Goal: Navigation & Orientation: Find specific page/section

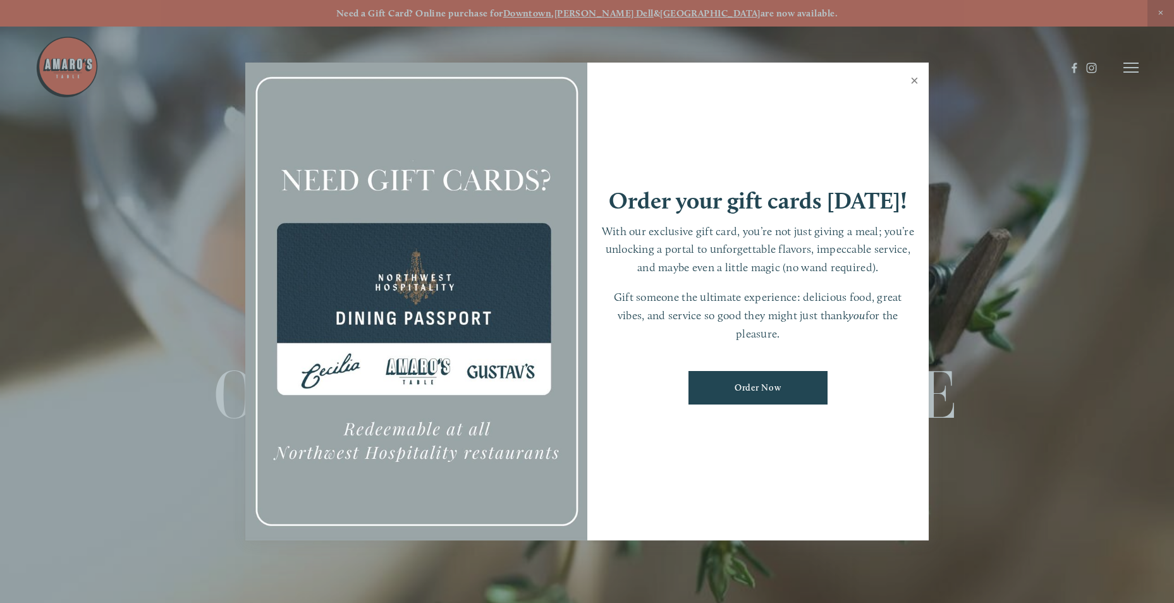
click at [916, 84] on link "Close" at bounding box center [914, 81] width 25 height 35
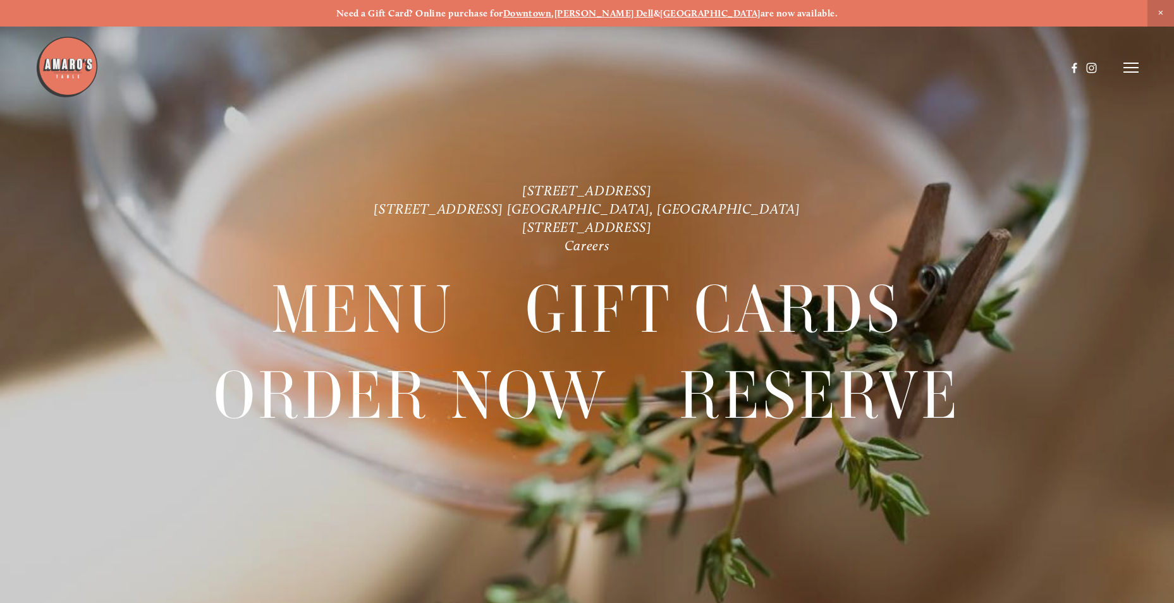
click at [1127, 69] on icon at bounding box center [1130, 67] width 15 height 11
click at [1080, 68] on span "Careers" at bounding box center [1083, 68] width 34 height 12
click at [875, 70] on span "Menu" at bounding box center [873, 68] width 26 height 12
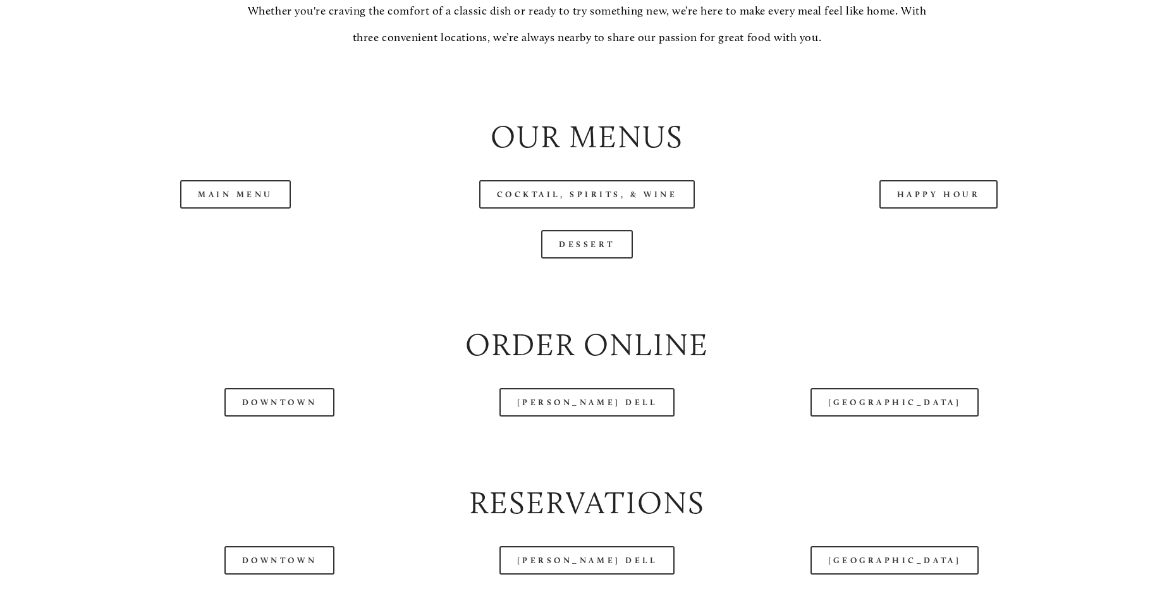
scroll to position [1391, 0]
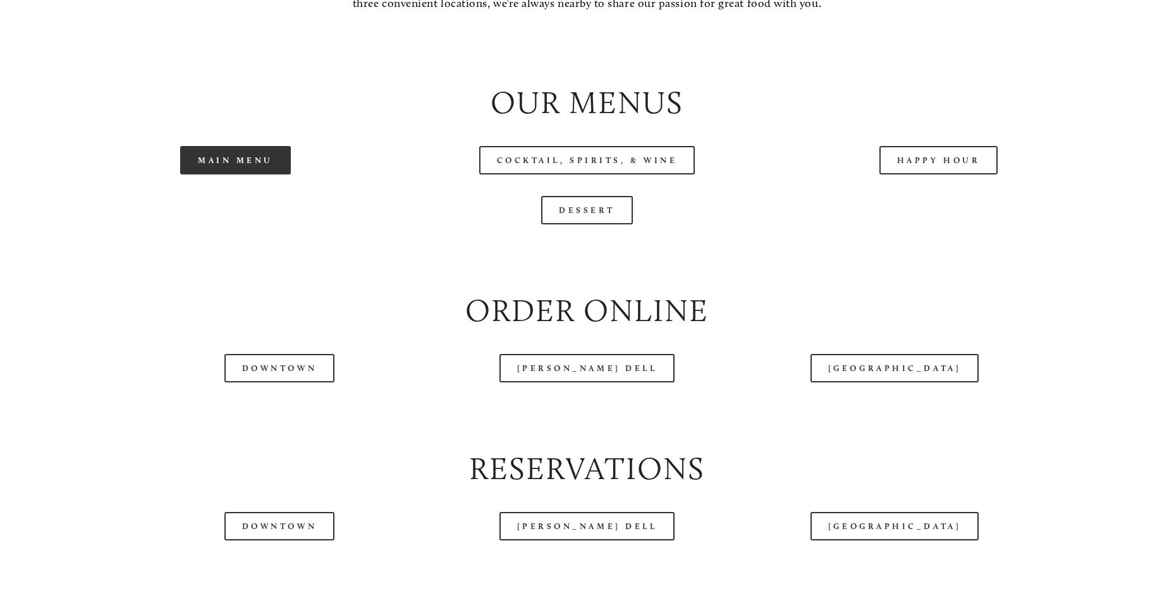
click at [209, 174] on link "Main Menu" at bounding box center [235, 160] width 111 height 28
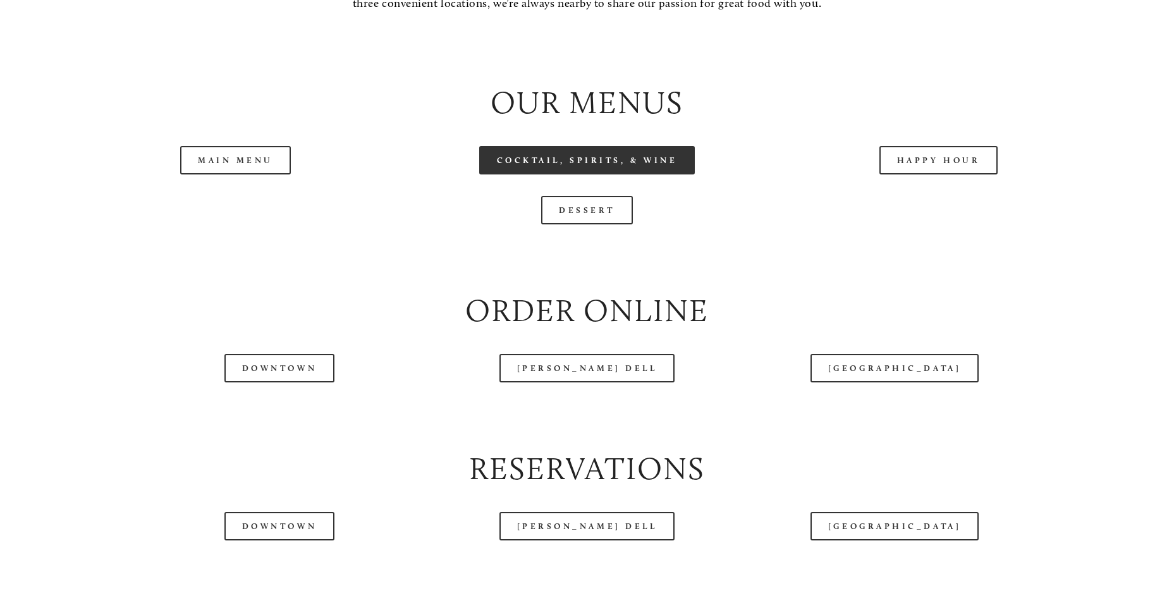
click at [572, 174] on link "Cocktail, Spirits, & Wine" at bounding box center [587, 160] width 216 height 28
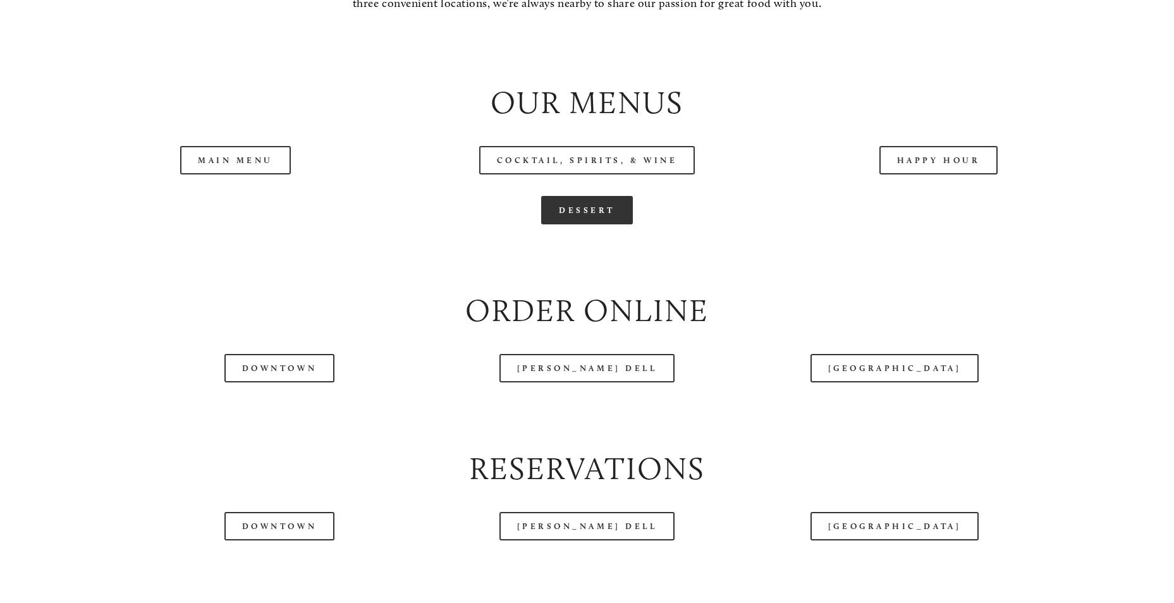
click at [591, 224] on link "Dessert" at bounding box center [587, 210] width 92 height 28
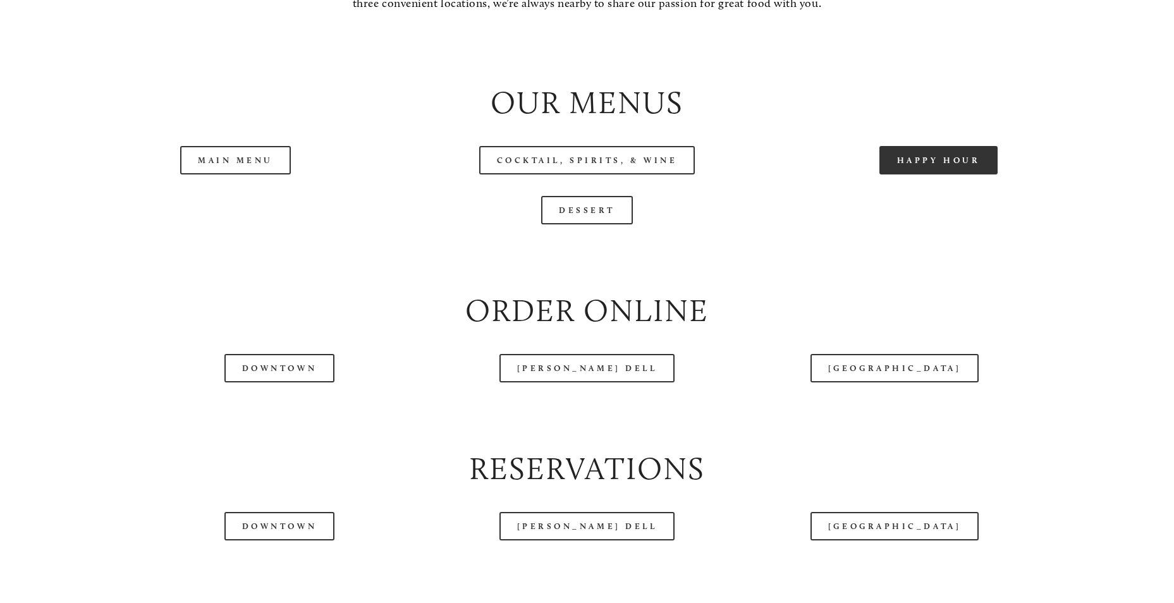
click at [967, 174] on link "Happy Hour" at bounding box center [938, 160] width 119 height 28
